Goal: Find specific page/section: Find specific page/section

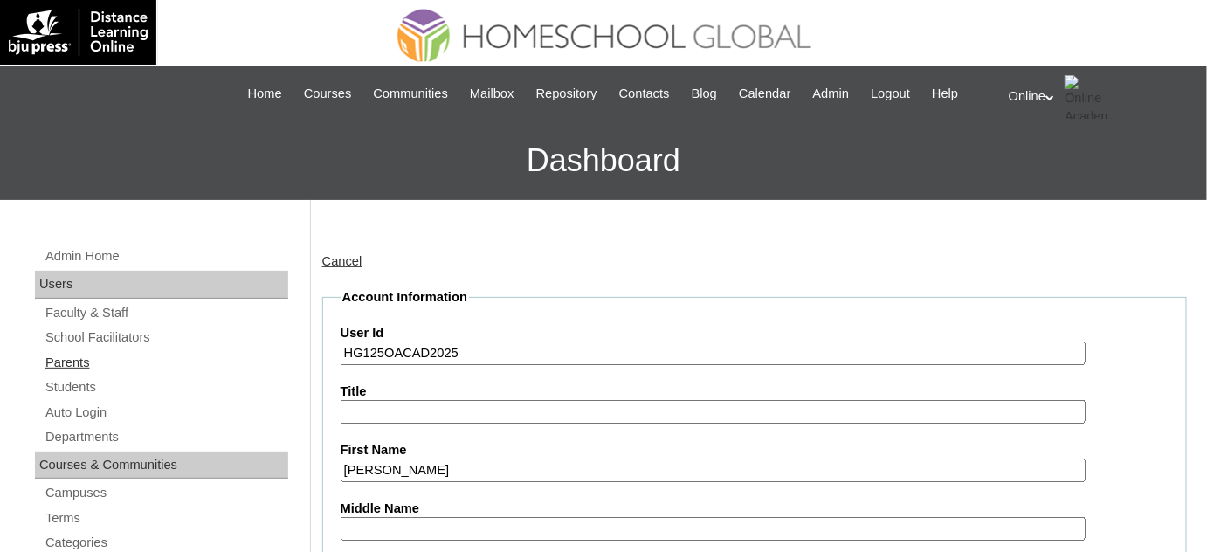
click at [123, 365] on link "Parents" at bounding box center [166, 363] width 245 height 22
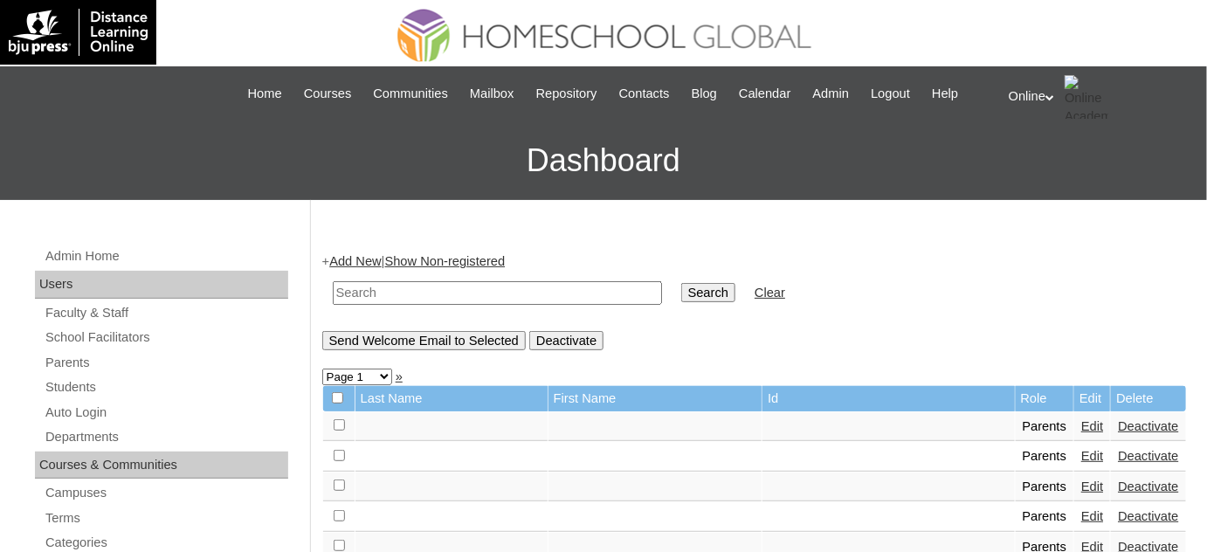
click at [404, 295] on input "text" at bounding box center [497, 293] width 329 height 24
type input "dycoco"
click at [682, 283] on input "Search" at bounding box center [709, 292] width 54 height 19
